Goal: Task Accomplishment & Management: Complete application form

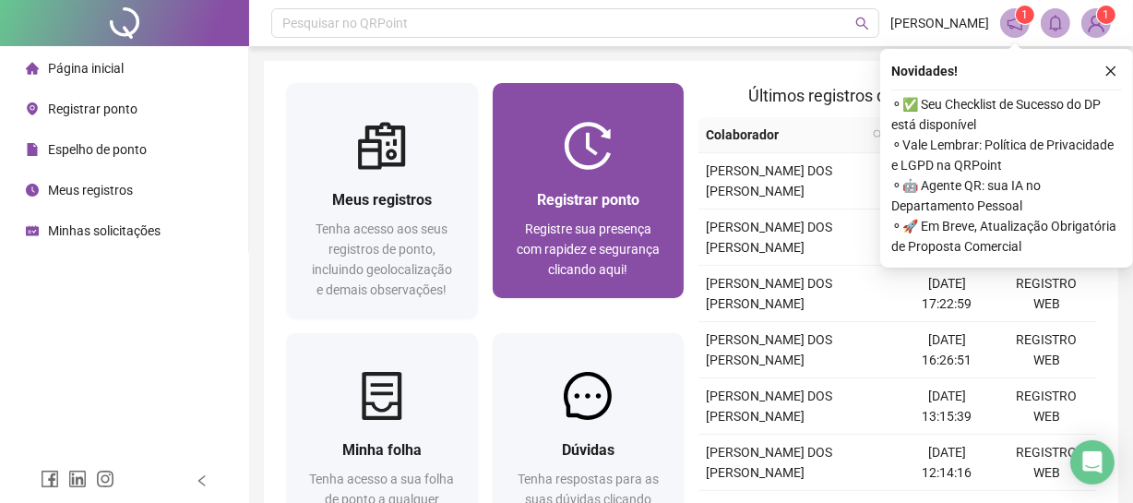
click at [586, 270] on span "Registre sua presença com rapidez e segurança clicando aqui!" at bounding box center [588, 248] width 143 height 55
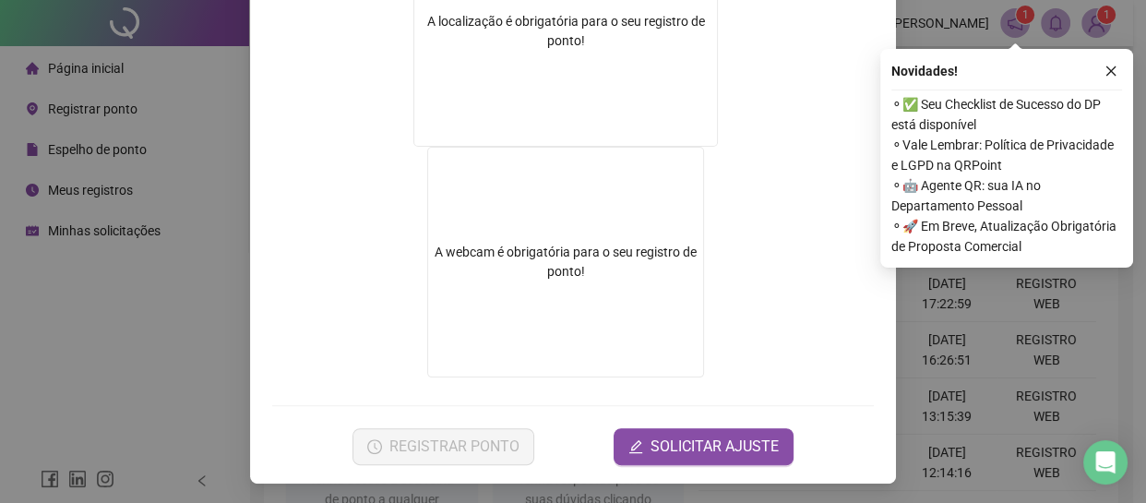
scroll to position [387, 0]
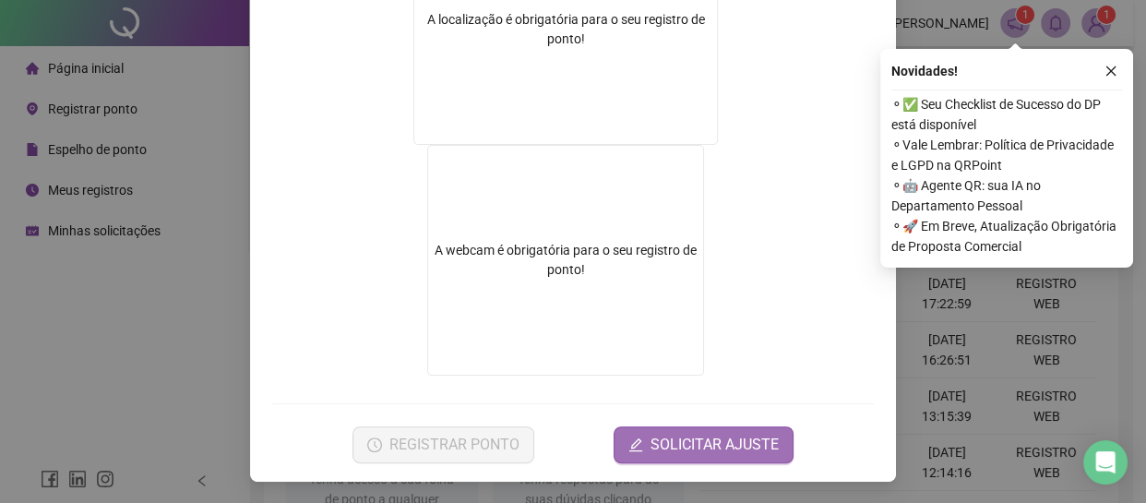
click at [693, 439] on span "SOLICITAR AJUSTE" at bounding box center [714, 445] width 128 height 22
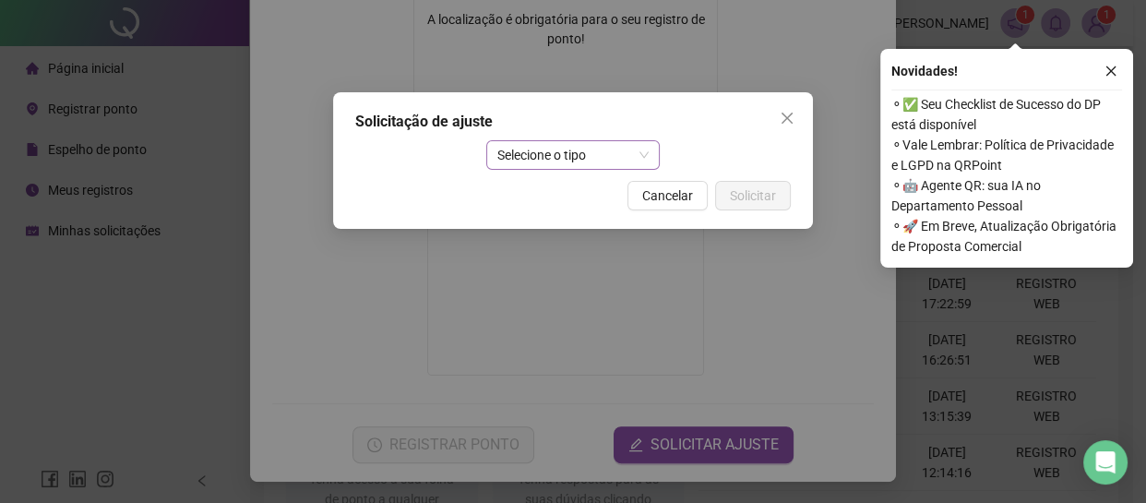
click at [557, 159] on span "Selecione o tipo" at bounding box center [573, 155] width 152 height 28
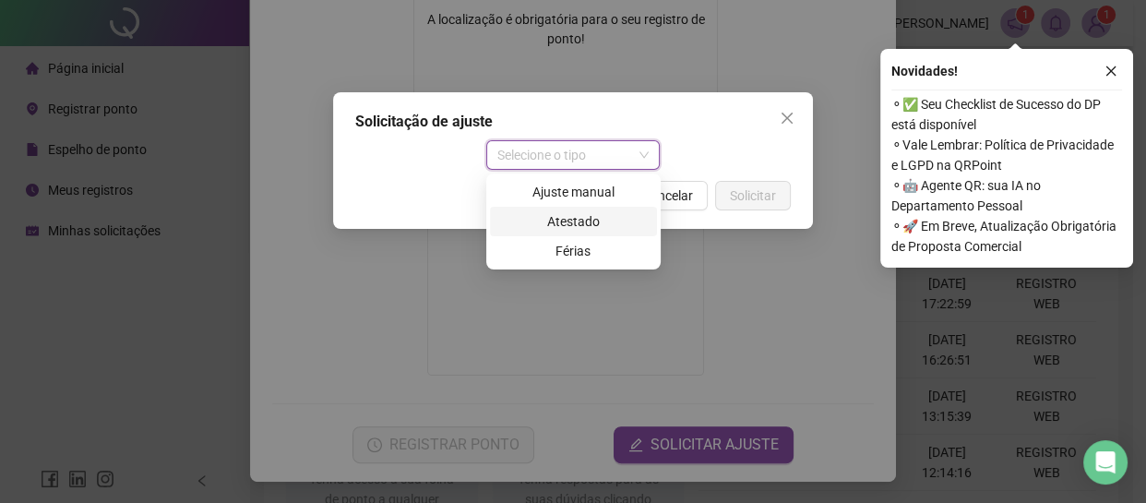
click at [575, 199] on div "Ajuste manual" at bounding box center [573, 192] width 145 height 20
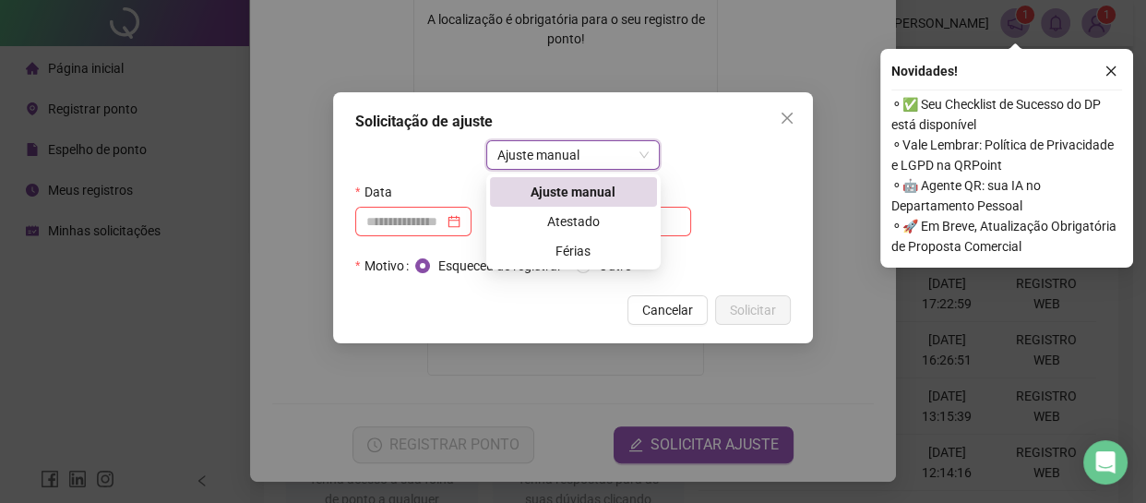
click at [576, 191] on div "Hora" at bounding box center [685, 214] width 225 height 74
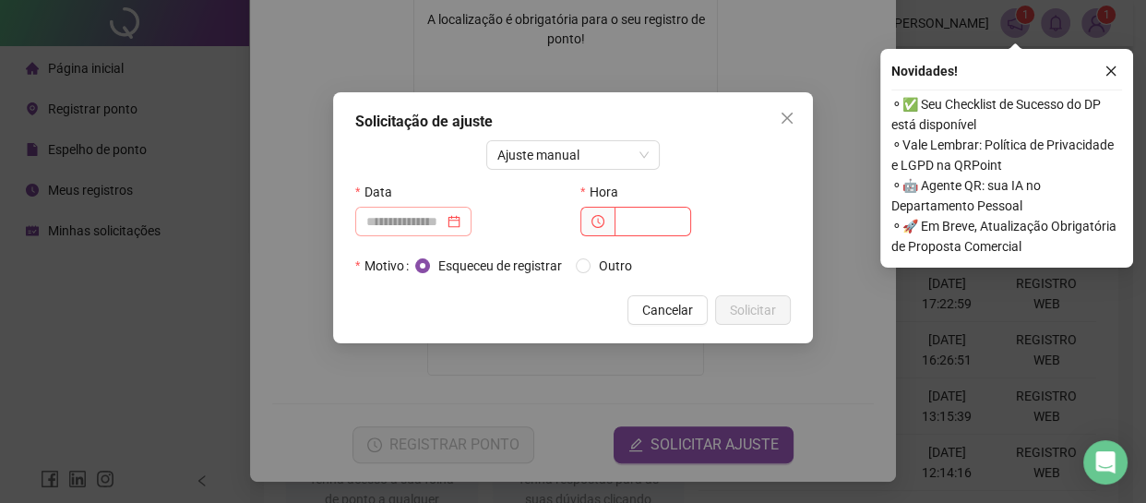
click at [427, 207] on div at bounding box center [413, 222] width 116 height 30
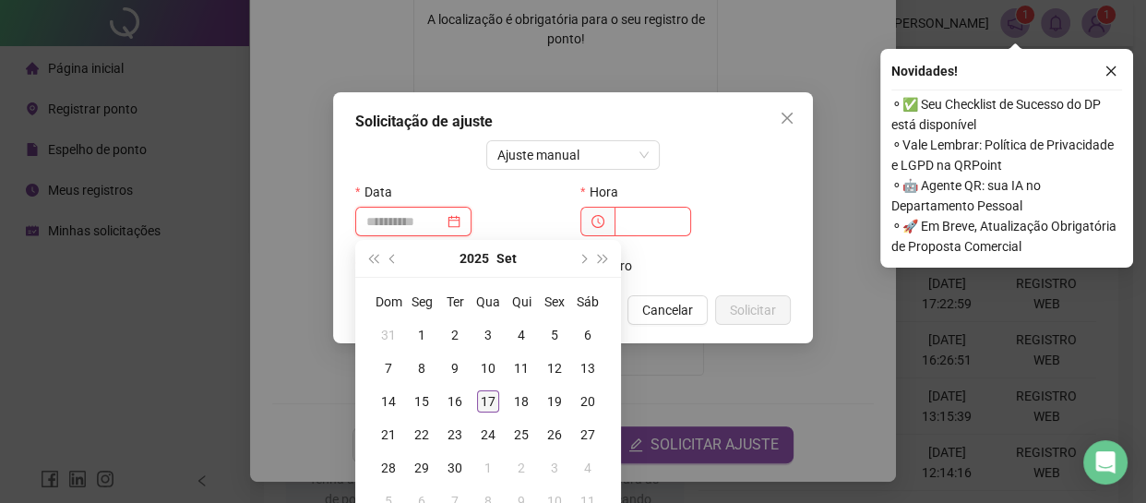
type input "**********"
click at [482, 407] on div "17" at bounding box center [488, 401] width 22 height 22
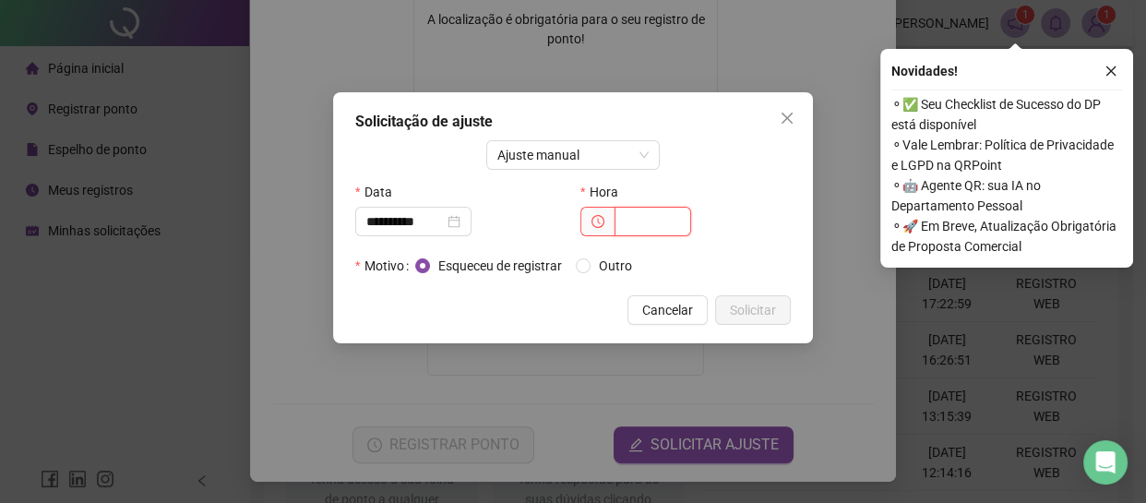
click at [646, 230] on input "text" at bounding box center [652, 222] width 77 height 30
type input "*****"
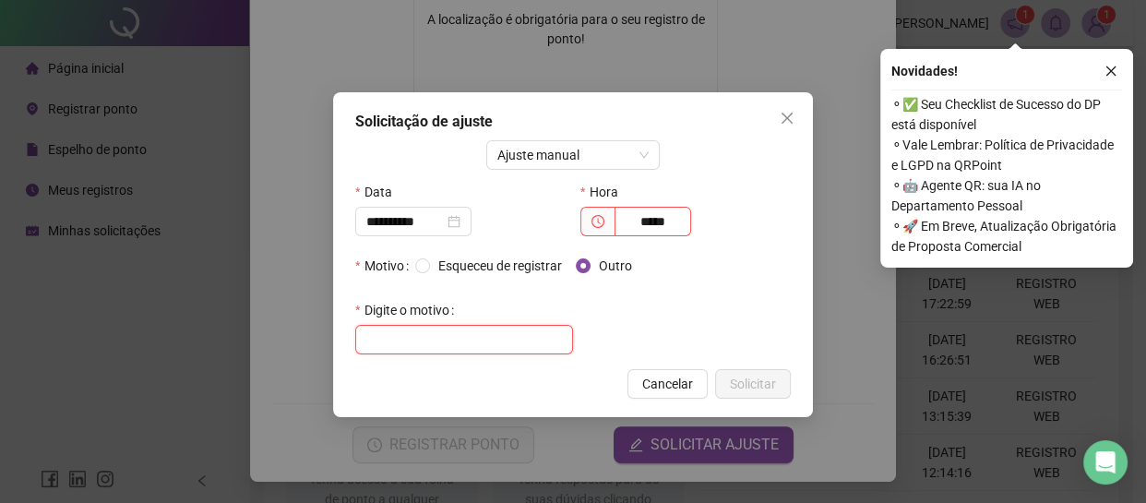
click at [467, 344] on input "text" at bounding box center [464, 340] width 218 height 30
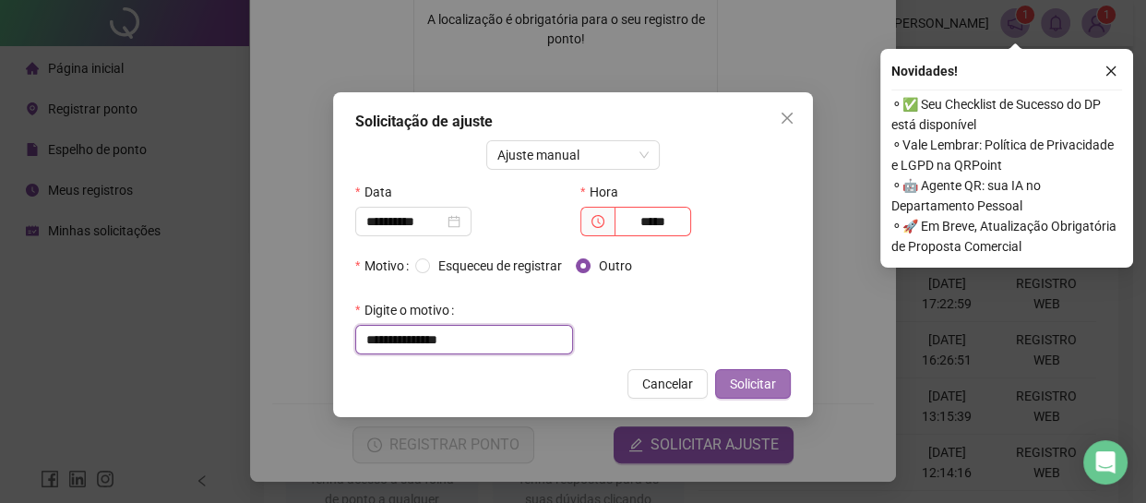
type input "**********"
click at [739, 375] on span "Solicitar" at bounding box center [753, 384] width 46 height 20
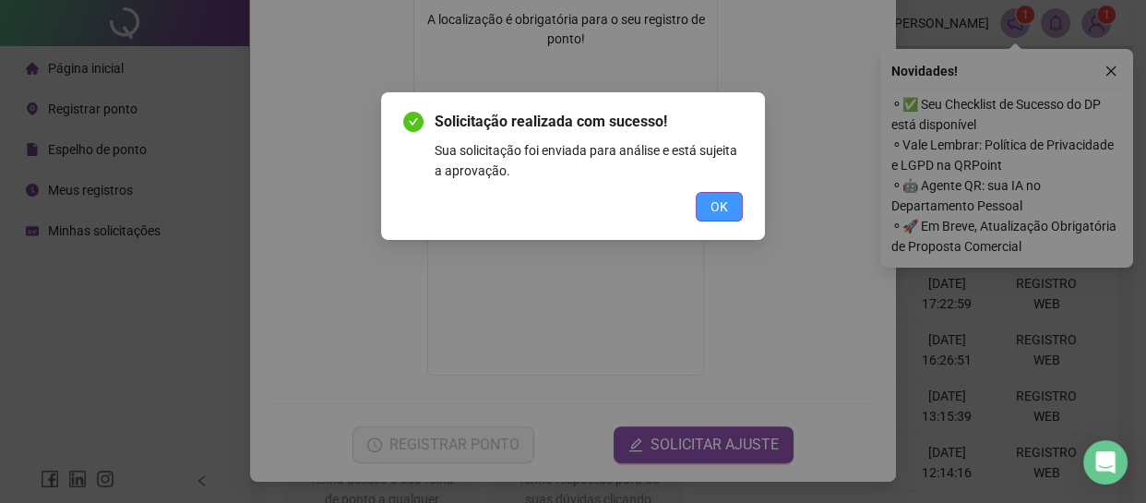
click at [701, 211] on button "OK" at bounding box center [719, 207] width 47 height 30
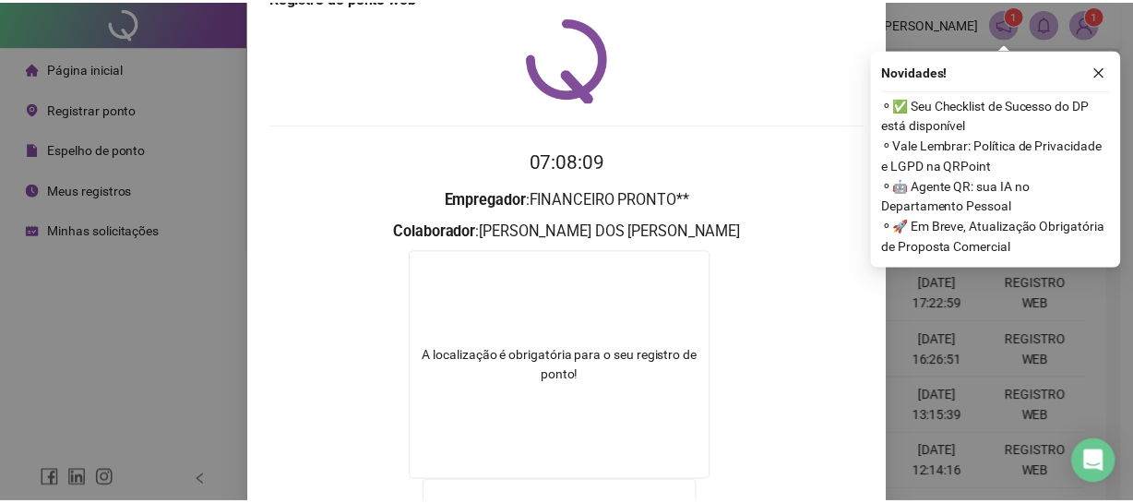
scroll to position [0, 0]
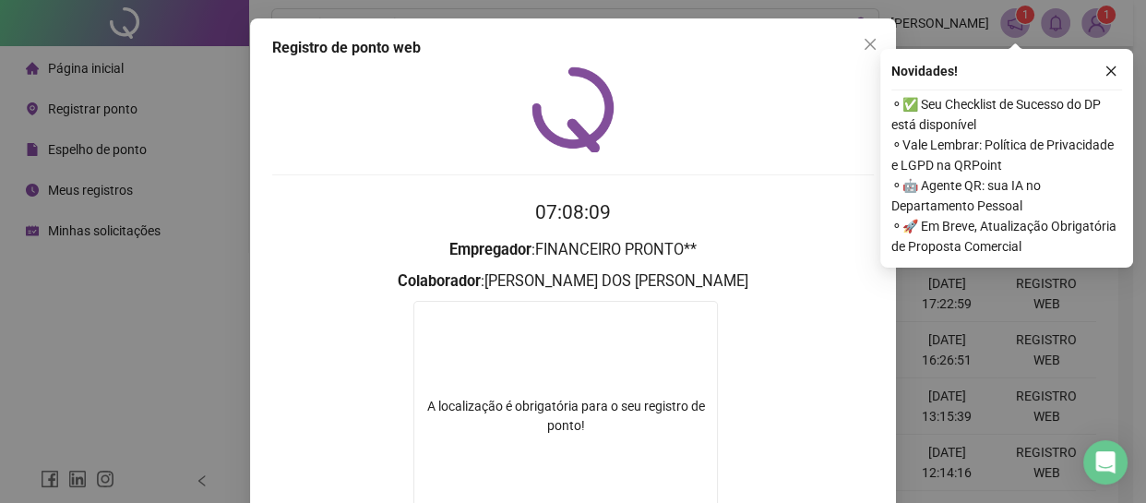
click at [865, 44] on icon "close" at bounding box center [870, 44] width 11 height 11
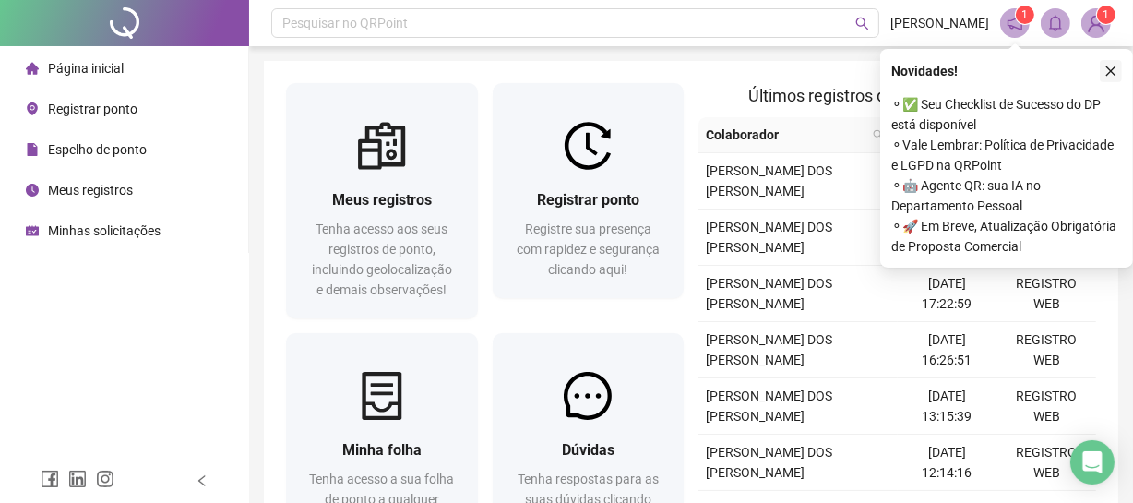
click at [1108, 73] on icon "close" at bounding box center [1111, 71] width 10 height 10
